Goal: Transaction & Acquisition: Purchase product/service

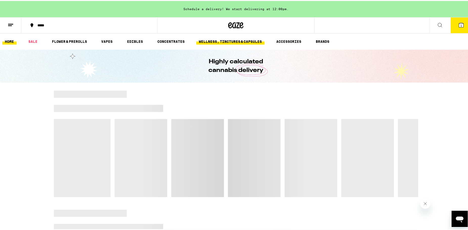
click at [238, 40] on link "WELLNESS, TINCTURES & CAPSULES" at bounding box center [230, 40] width 68 height 6
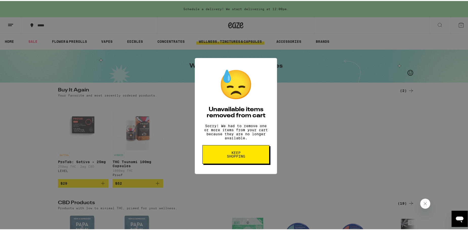
click at [226, 153] on button "Keep Shopping" at bounding box center [235, 153] width 67 height 19
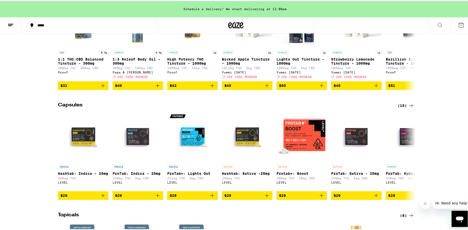
scroll to position [354, 0]
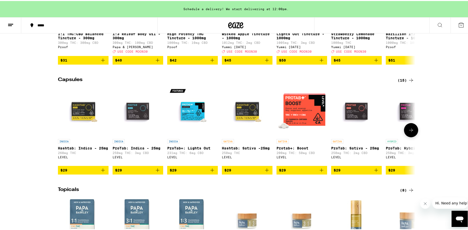
click at [409, 132] on icon at bounding box center [411, 129] width 6 height 6
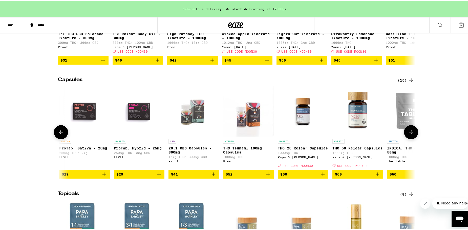
scroll to position [0, 301]
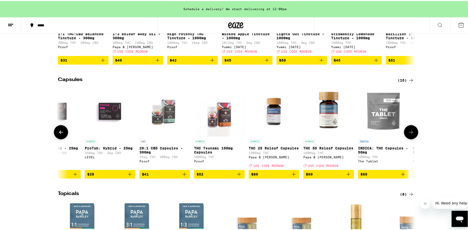
click at [409, 134] on icon at bounding box center [411, 131] width 6 height 6
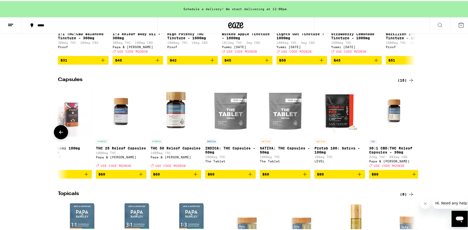
scroll to position [0, 464]
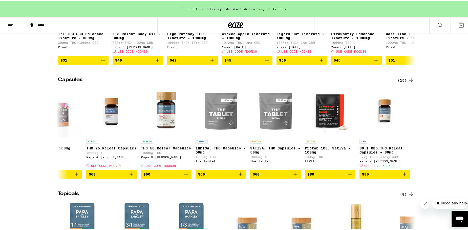
click at [402, 82] on div "(15)" at bounding box center [406, 79] width 16 height 6
click at [410, 82] on icon at bounding box center [411, 79] width 6 height 6
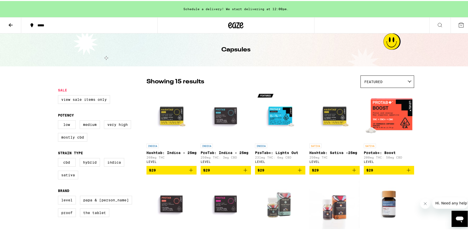
click at [10, 23] on icon at bounding box center [11, 24] width 4 height 4
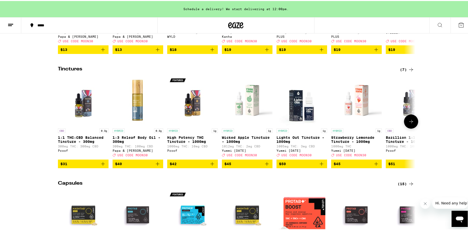
scroll to position [329, 0]
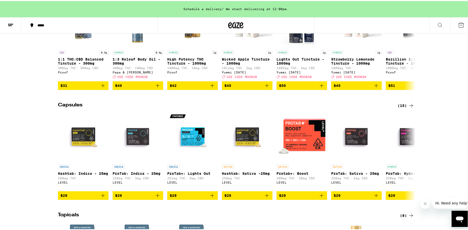
click at [399, 108] on div "(15)" at bounding box center [406, 104] width 16 height 6
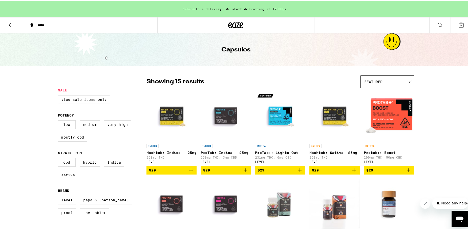
click at [10, 24] on icon at bounding box center [11, 24] width 4 height 4
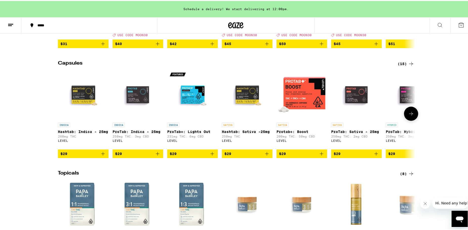
scroll to position [380, 0]
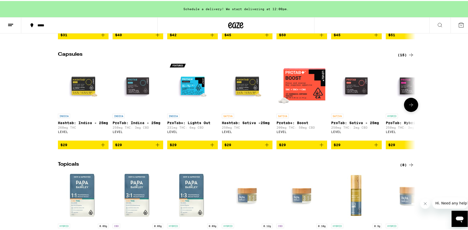
click at [408, 107] on icon at bounding box center [411, 104] width 6 height 6
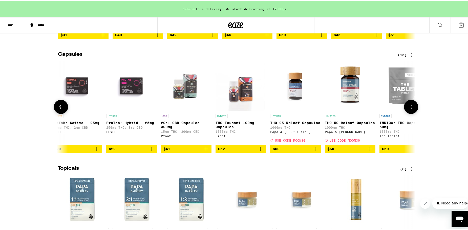
scroll to position [0, 301]
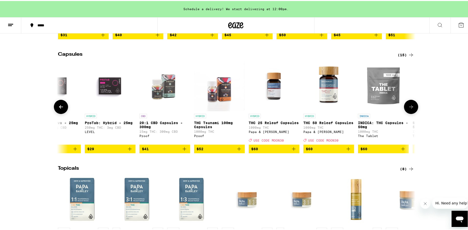
click at [408, 113] on button at bounding box center [411, 106] width 14 height 14
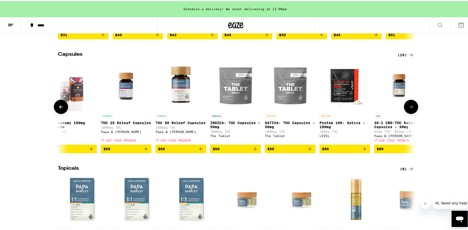
scroll to position [0, 464]
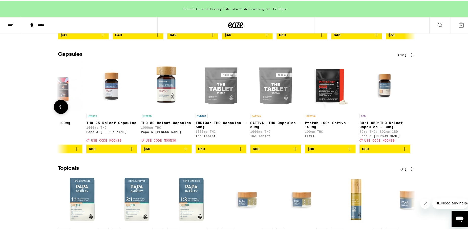
click at [58, 109] on icon at bounding box center [61, 106] width 6 height 6
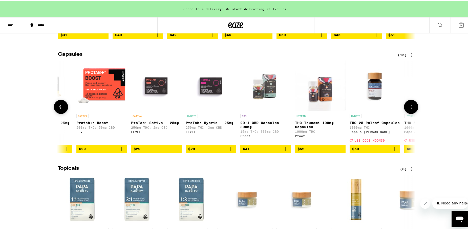
scroll to position [0, 162]
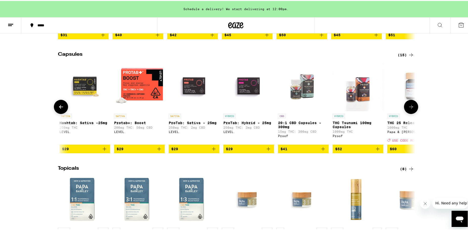
click at [192, 98] on img "Open page for ProTab: Sativa - 25mg from LEVEL" at bounding box center [194, 84] width 51 height 51
click at [408, 109] on icon at bounding box center [411, 106] width 6 height 6
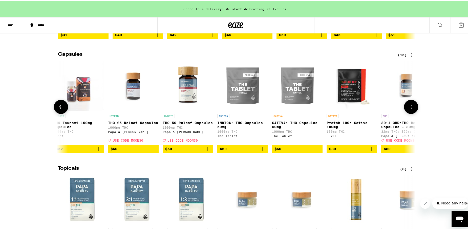
scroll to position [0, 464]
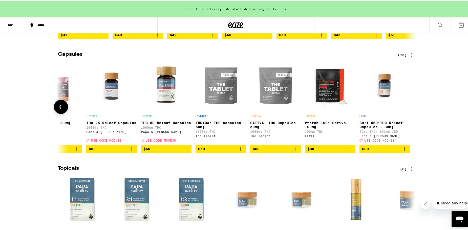
click at [408, 113] on div at bounding box center [411, 106] width 14 height 14
click at [274, 103] on img "Open page for SATIVA: THC Capsules - 50mg from The Tablet" at bounding box center [275, 84] width 51 height 51
click at [59, 109] on icon at bounding box center [61, 106] width 6 height 6
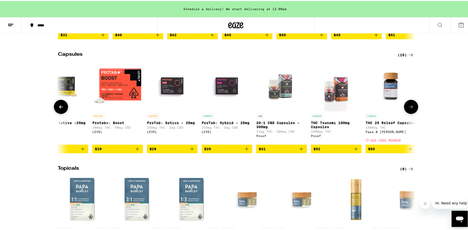
scroll to position [0, 162]
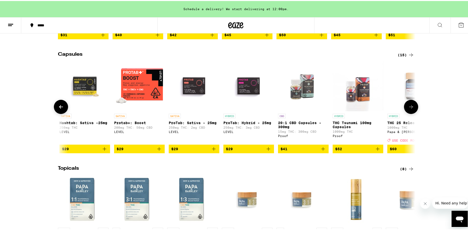
click at [83, 92] on img "Open page for Hashtab: Sativa -25mg from LEVEL" at bounding box center [84, 84] width 51 height 51
click at [80, 151] on span "$29" at bounding box center [85, 148] width 46 height 6
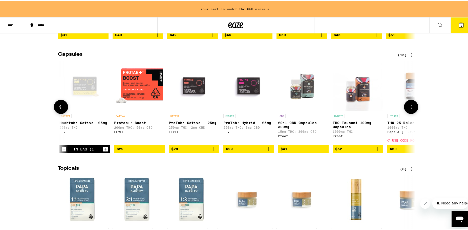
click at [405, 113] on button at bounding box center [411, 106] width 14 height 14
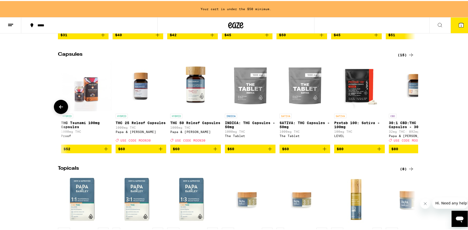
scroll to position [0, 464]
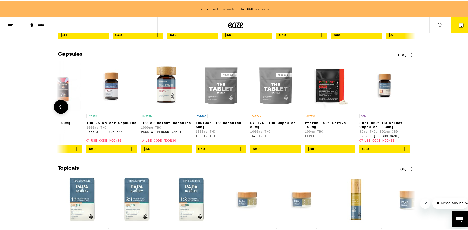
click at [263, 151] on span "$60" at bounding box center [276, 148] width 46 height 6
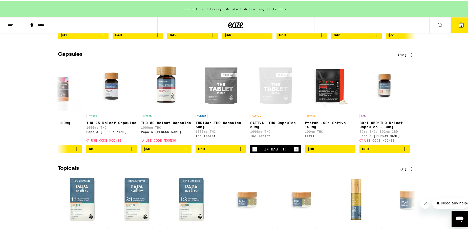
click at [459, 23] on icon at bounding box center [461, 24] width 5 height 5
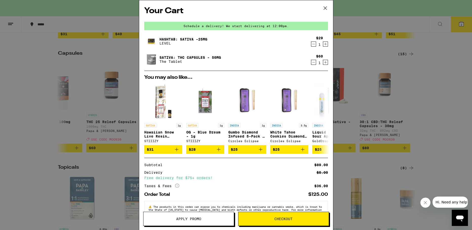
click at [323, 44] on icon "Increment" at bounding box center [325, 44] width 5 height 6
click at [325, 9] on icon at bounding box center [324, 8] width 3 height 3
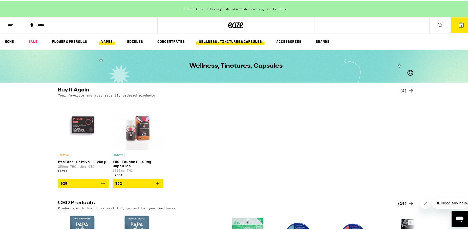
click at [107, 41] on link "VAPES" at bounding box center [107, 40] width 16 height 6
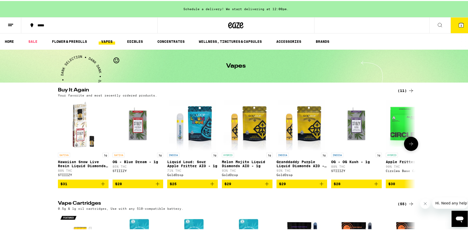
click at [299, 183] on button "$29" at bounding box center [302, 182] width 51 height 9
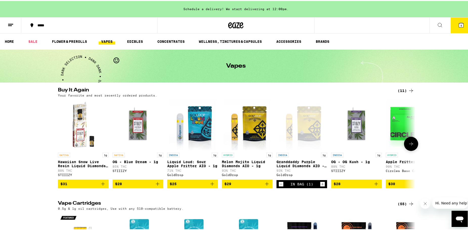
click at [247, 185] on span "$29" at bounding box center [247, 183] width 46 height 6
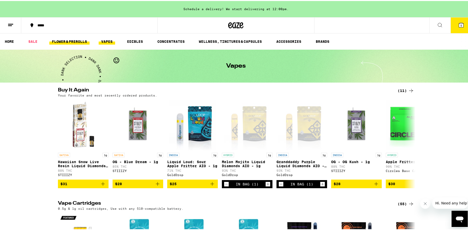
click at [65, 39] on link "FLOWER & PREROLLS" at bounding box center [69, 40] width 40 height 6
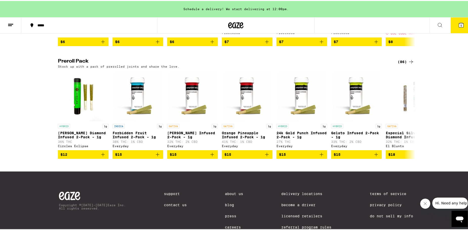
scroll to position [380, 0]
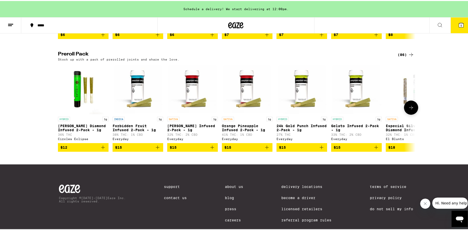
click at [409, 110] on icon at bounding box center [411, 106] width 6 height 6
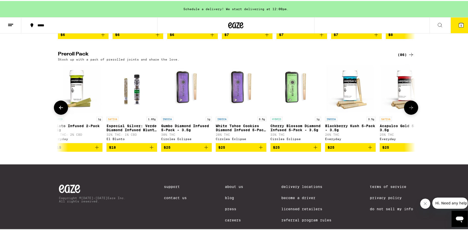
scroll to position [0, 301]
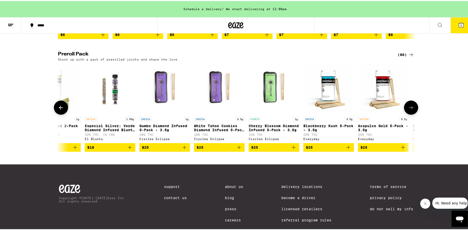
click at [409, 110] on icon at bounding box center [411, 106] width 6 height 6
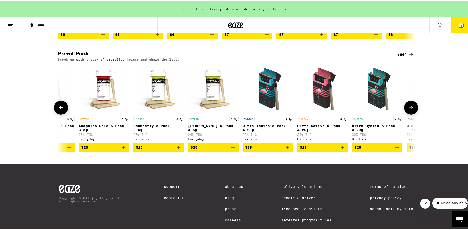
scroll to position [0, 602]
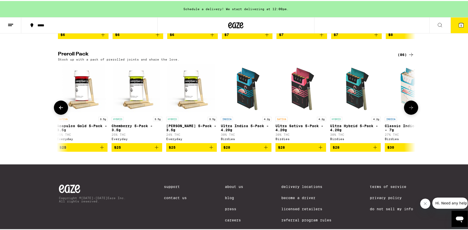
click at [409, 110] on icon at bounding box center [411, 106] width 6 height 6
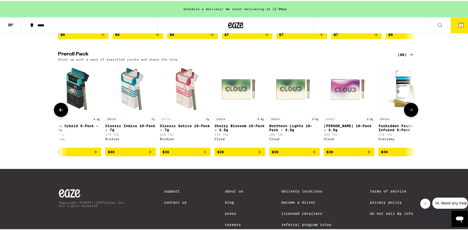
scroll to position [0, 903]
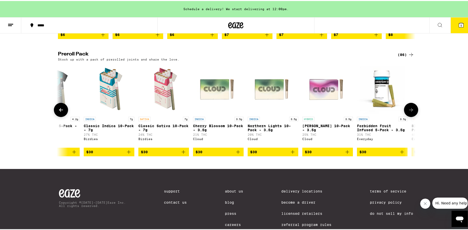
click at [409, 116] on button at bounding box center [411, 109] width 14 height 14
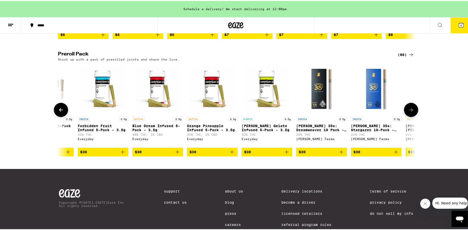
scroll to position [0, 1204]
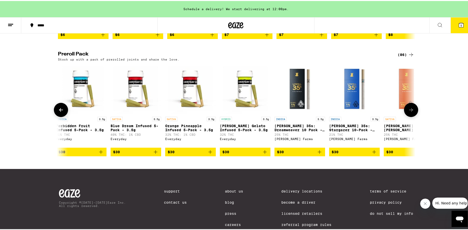
click at [409, 116] on button at bounding box center [411, 109] width 14 height 14
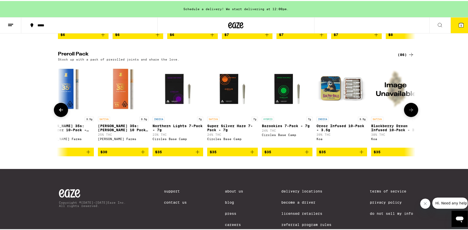
scroll to position [0, 1505]
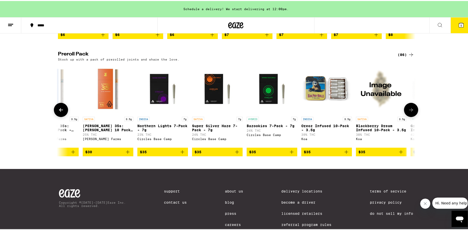
click at [380, 154] on span "$35" at bounding box center [382, 151] width 46 height 6
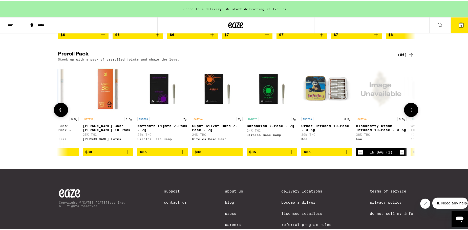
click at [409, 112] on icon at bounding box center [411, 109] width 6 height 6
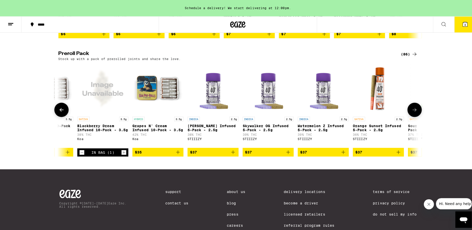
scroll to position [0, 1806]
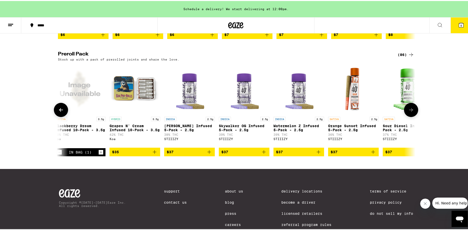
click at [131, 154] on span "$35" at bounding box center [135, 151] width 46 height 6
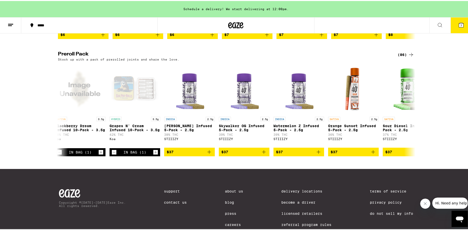
click at [460, 25] on span "7" at bounding box center [461, 24] width 2 height 3
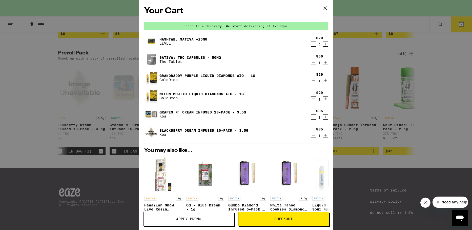
click at [284, 219] on span "Checkout" at bounding box center [283, 219] width 18 height 4
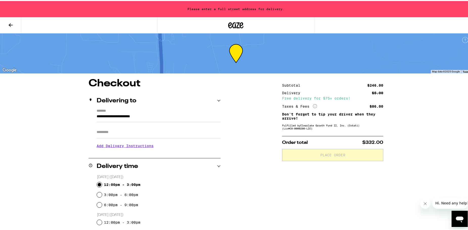
click at [97, 182] on input "12:00pm - 3:00pm" at bounding box center [99, 183] width 5 height 5
radio input "true"
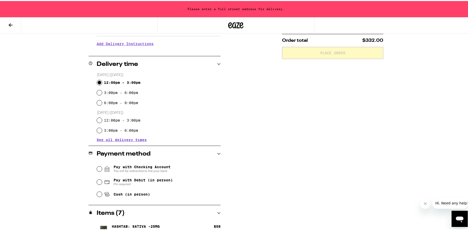
scroll to position [127, 0]
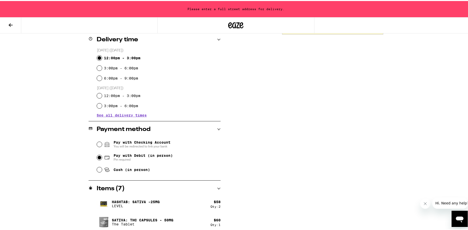
click at [98, 156] on input "Pay with Debit (in person) Pin required" at bounding box center [99, 156] width 5 height 5
radio input "true"
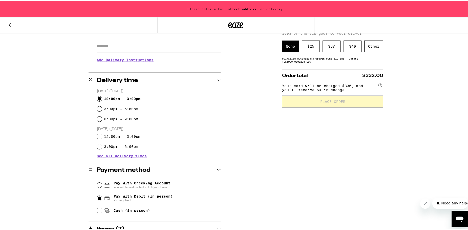
scroll to position [75, 0]
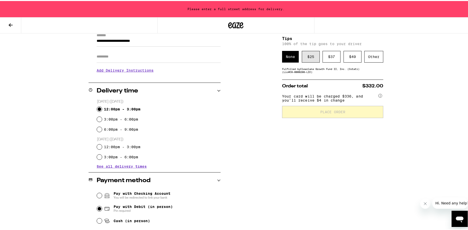
click at [310, 59] on div "$ 25" at bounding box center [311, 56] width 18 height 12
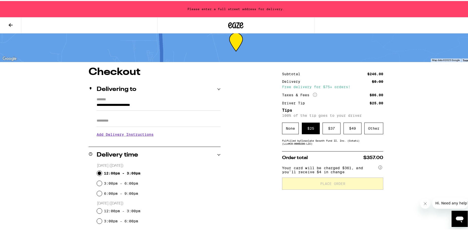
scroll to position [0, 0]
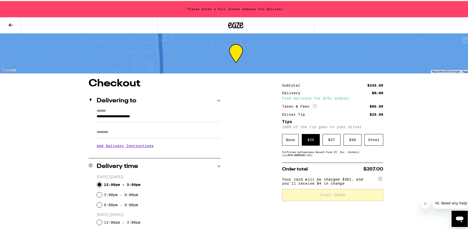
click at [217, 99] on icon at bounding box center [219, 100] width 4 height 4
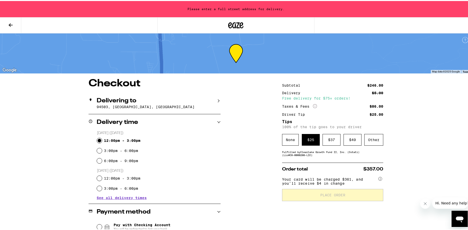
click at [217, 99] on icon at bounding box center [219, 100] width 4 height 4
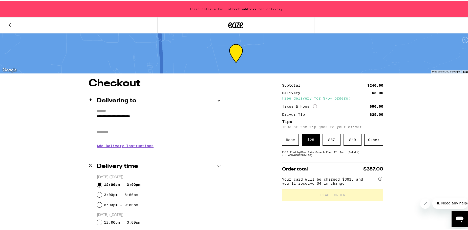
click at [217, 98] on icon at bounding box center [219, 100] width 4 height 4
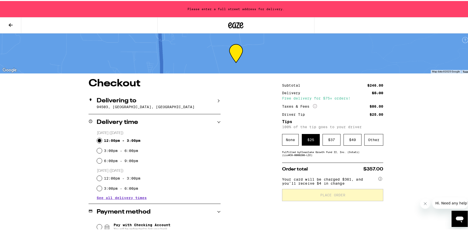
click at [217, 98] on icon at bounding box center [219, 100] width 4 height 4
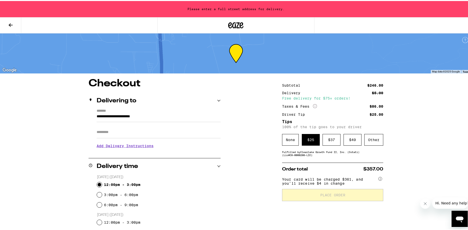
click at [94, 115] on div "**********" at bounding box center [155, 130] width 132 height 44
click at [194, 115] on input "**********" at bounding box center [159, 116] width 124 height 9
click at [103, 110] on label "*******" at bounding box center [159, 110] width 124 height 5
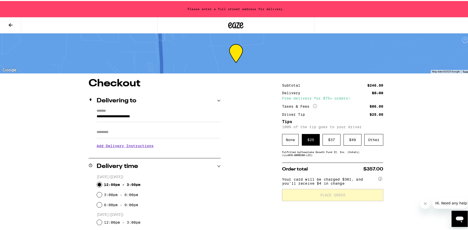
click at [103, 112] on input "**********" at bounding box center [159, 116] width 124 height 9
click at [108, 109] on label "*******" at bounding box center [159, 110] width 124 height 5
click at [108, 112] on input "**********" at bounding box center [159, 116] width 124 height 9
click at [320, 122] on h5 "Tips" at bounding box center [332, 121] width 101 height 4
click at [191, 115] on input "**********" at bounding box center [159, 116] width 124 height 9
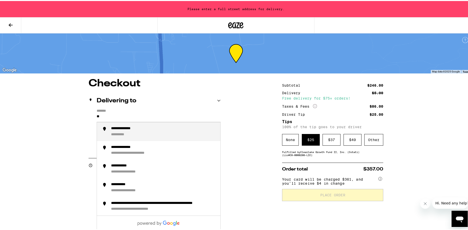
type input "*"
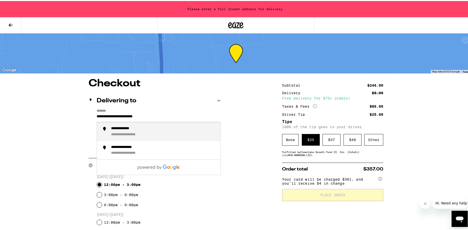
click at [127, 131] on div "**********" at bounding box center [163, 130] width 105 height 11
type input "**********"
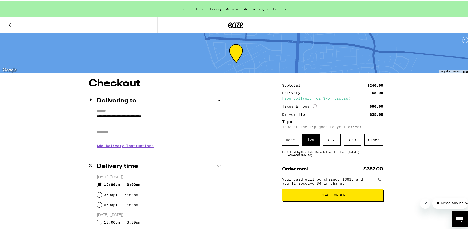
click at [334, 196] on span "Place Order" at bounding box center [332, 194] width 25 height 4
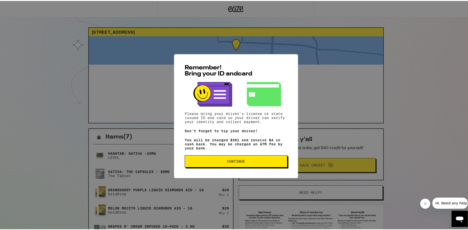
click at [231, 158] on button "Continue" at bounding box center [236, 160] width 103 height 12
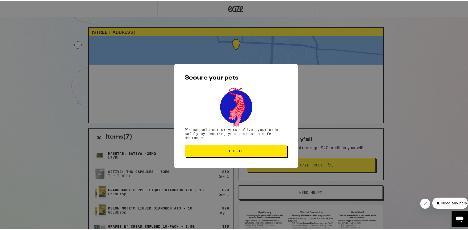
click at [233, 148] on button "Got it" at bounding box center [236, 150] width 103 height 12
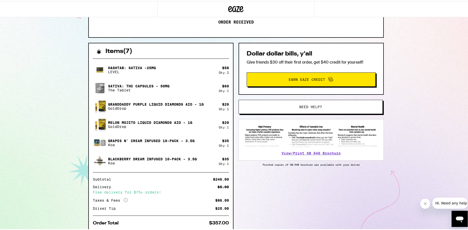
scroll to position [78, 0]
